Goal: Information Seeking & Learning: Learn about a topic

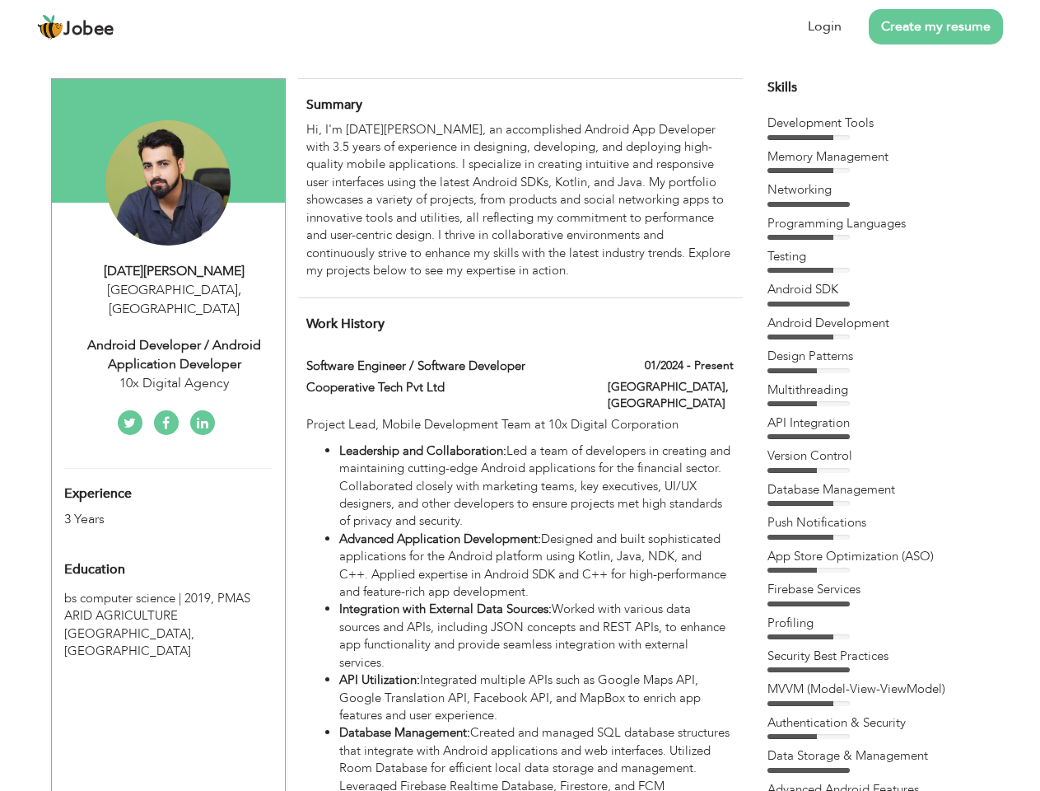
click at [168, 336] on div "Android Developer / Android Application Developer" at bounding box center [174, 355] width 221 height 38
click at [175, 271] on div "[DATE][PERSON_NAME]" at bounding box center [174, 271] width 221 height 19
click at [238, 290] on span "," at bounding box center [239, 290] width 3 height 18
click at [175, 336] on div "Android Developer / Android Application Developer" at bounding box center [174, 355] width 221 height 38
click at [175, 374] on div "10x Digital Agency" at bounding box center [174, 383] width 221 height 19
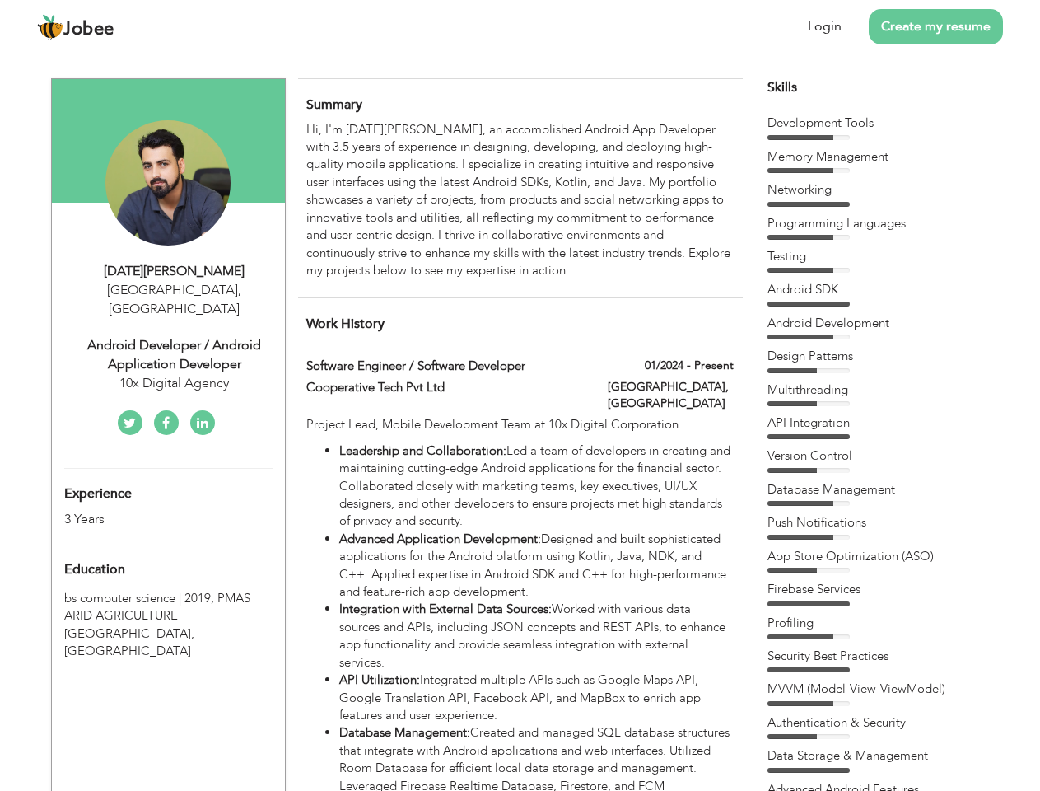
click at [168, 479] on div "Experience 3 Years" at bounding box center [149, 498] width 194 height 59
click at [149, 510] on div "3 Years" at bounding box center [149, 519] width 170 height 19
click at [168, 553] on div "Education" at bounding box center [149, 569] width 194 height 33
click at [168, 597] on span "PMAS ARID AGRICULTURE [GEOGRAPHIC_DATA], [GEOGRAPHIC_DATA]" at bounding box center [157, 624] width 186 height 69
click at [520, 200] on div "Hi, I'm [DATE][PERSON_NAME], an accomplished Android App Developer with 3.5 yea…" at bounding box center [519, 200] width 427 height 159
